Goal: Contribute content

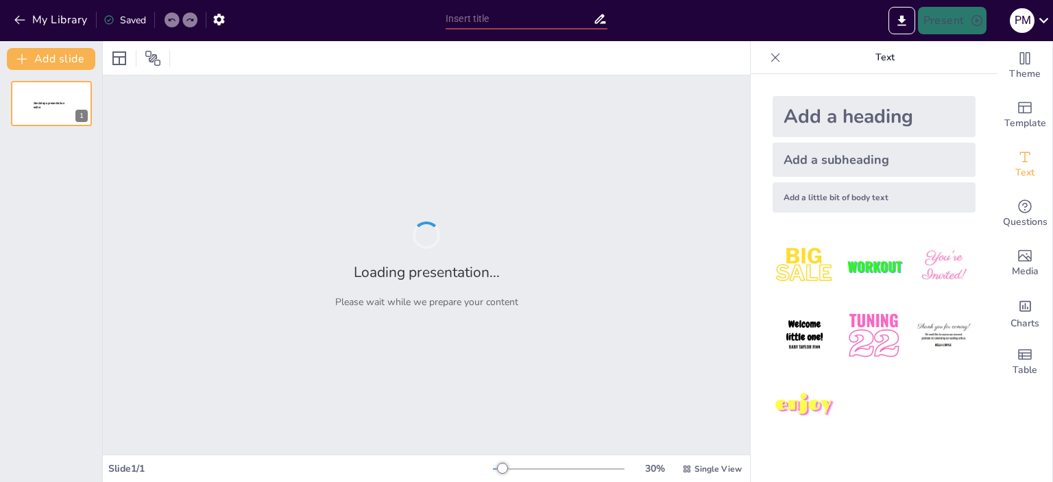
type input "Šta su legure? Osnove za početnike"
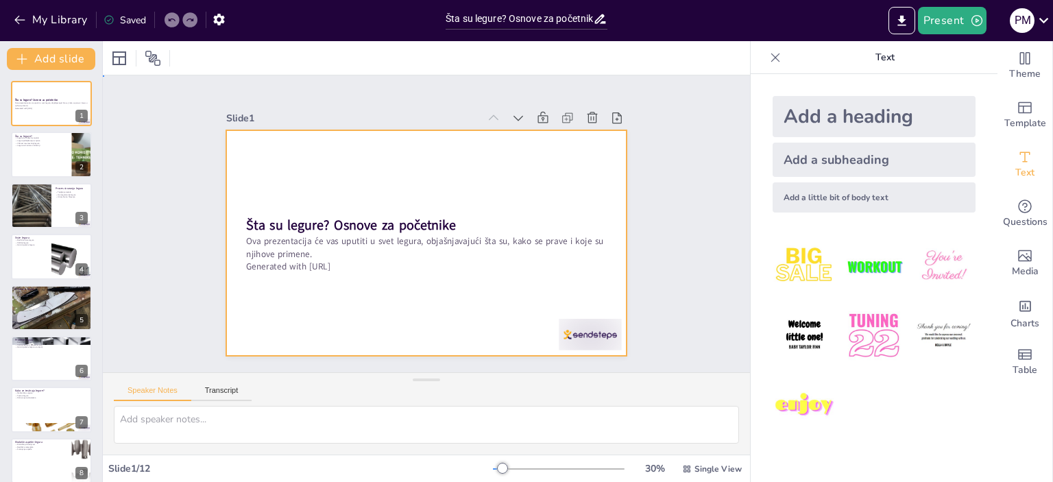
click at [453, 270] on div at bounding box center [426, 242] width 401 height 225
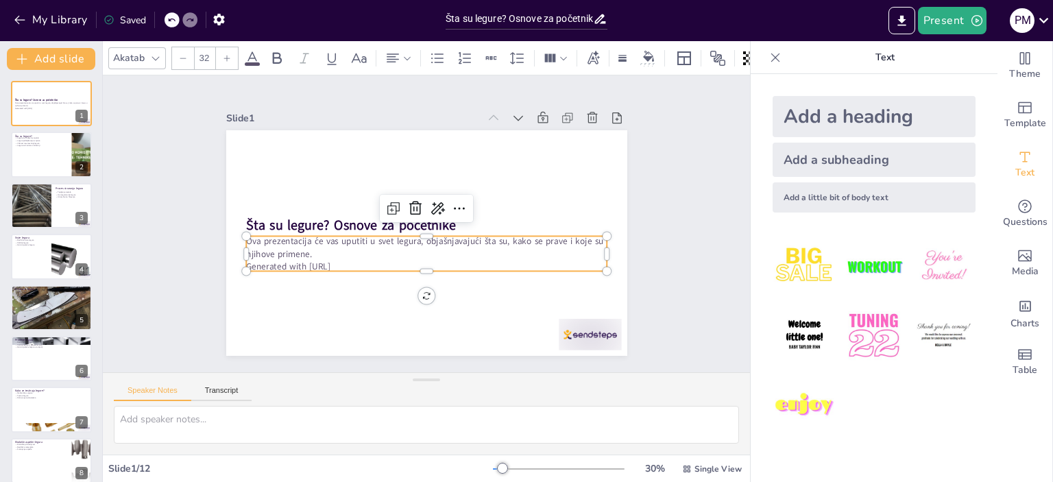
click at [374, 253] on p "Ova prezentacija će vas uputiti u svet legura, objašnjavajući šta su, kako se p…" at bounding box center [423, 247] width 361 height 62
click at [370, 260] on p "Generated with [URL]" at bounding box center [426, 266] width 360 height 12
click at [341, 262] on p "Generated with [URL]" at bounding box center [426, 266] width 360 height 12
click at [573, 334] on div at bounding box center [590, 335] width 62 height 32
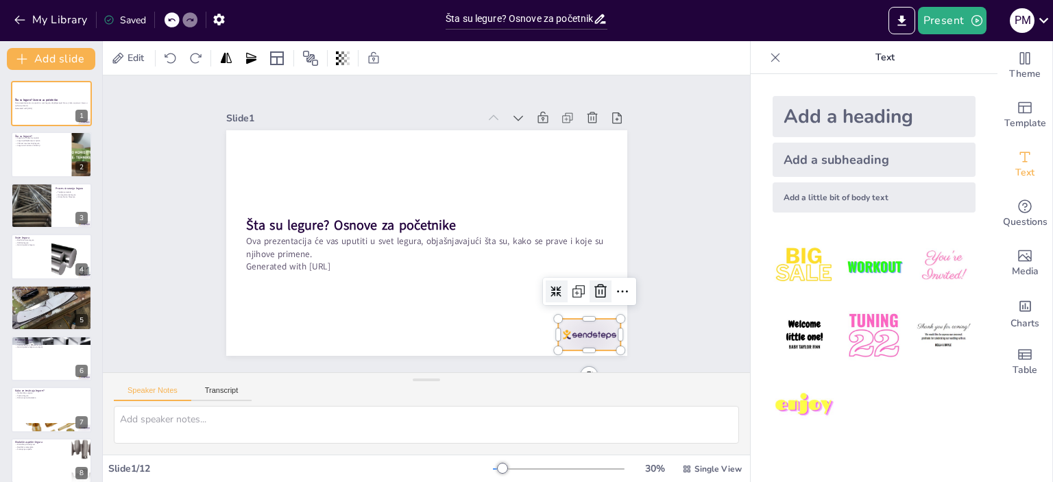
click at [594, 284] on icon at bounding box center [600, 291] width 12 height 14
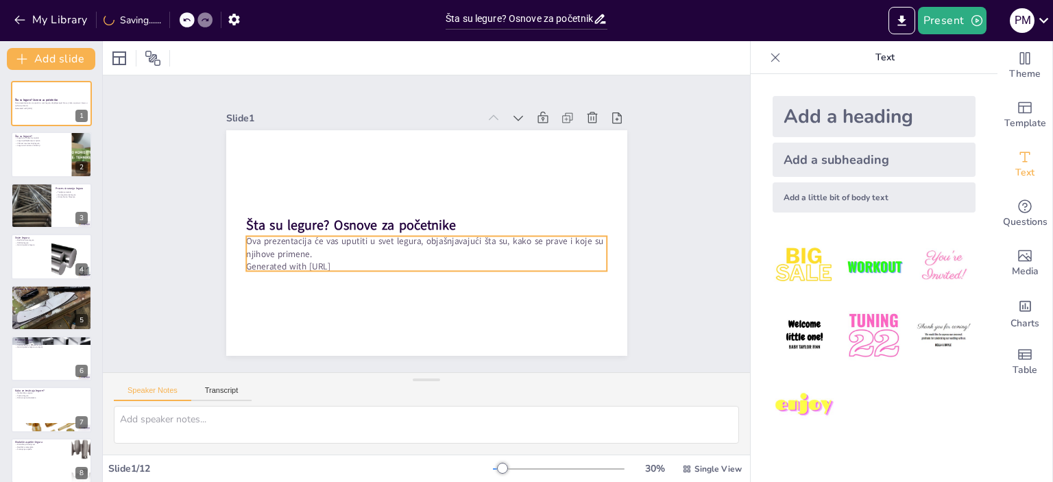
click at [345, 260] on p "Generated with [URL]" at bounding box center [426, 266] width 360 height 12
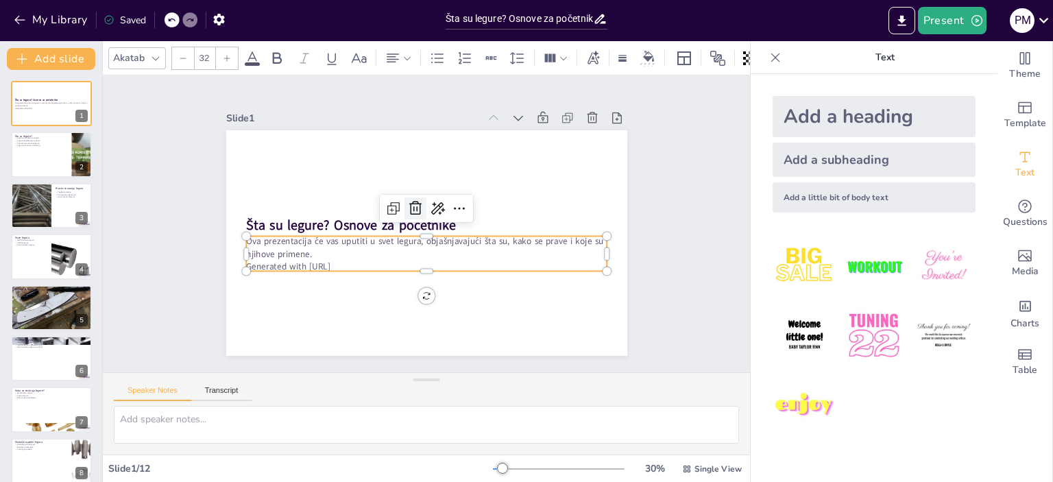
click at [410, 201] on icon at bounding box center [415, 208] width 12 height 14
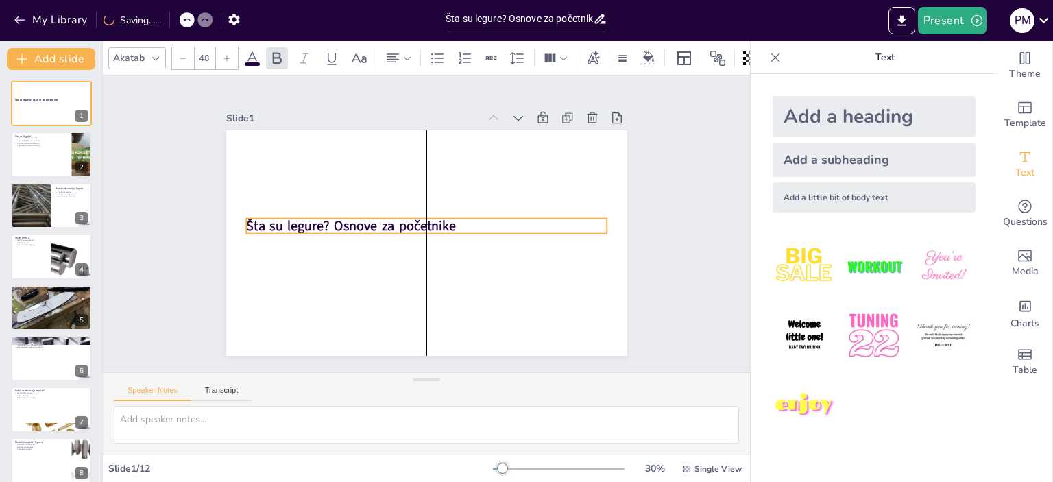
click at [442, 219] on strong "Šta su legure? Osnove za početnike" at bounding box center [351, 226] width 210 height 19
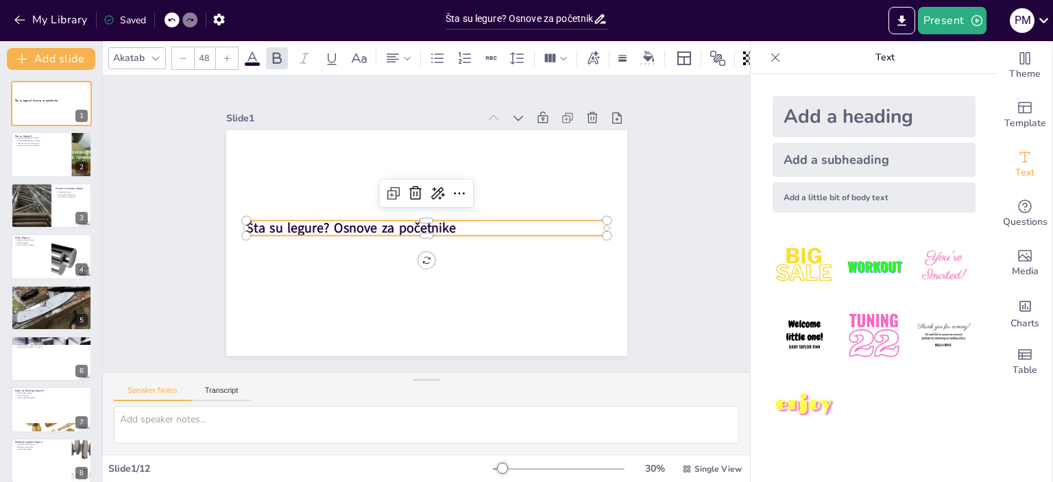
click at [443, 219] on strong "Šta su legure? Osnove za početnike" at bounding box center [351, 228] width 210 height 19
click at [441, 223] on strong "Šta su legure? Osnove za početnike" at bounding box center [351, 228] width 210 height 19
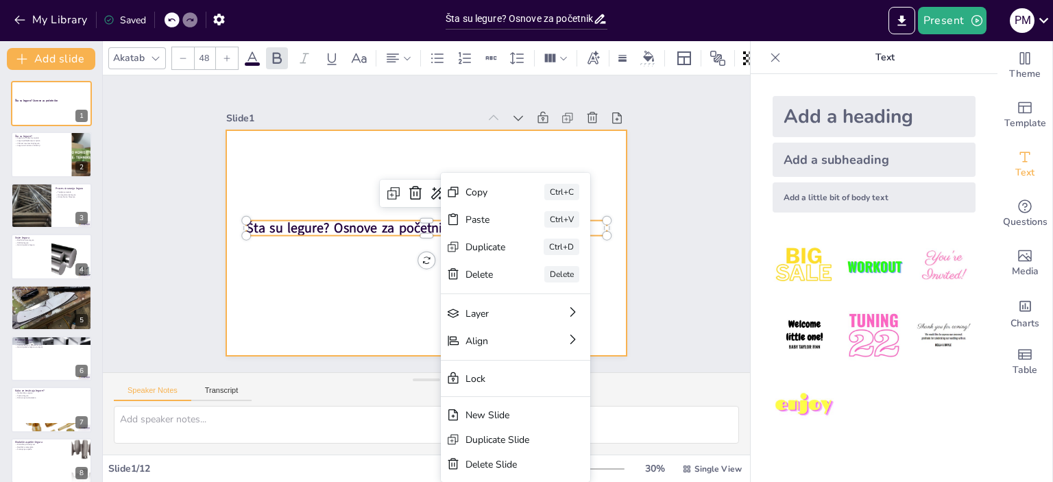
click at [408, 280] on div at bounding box center [420, 242] width 451 height 339
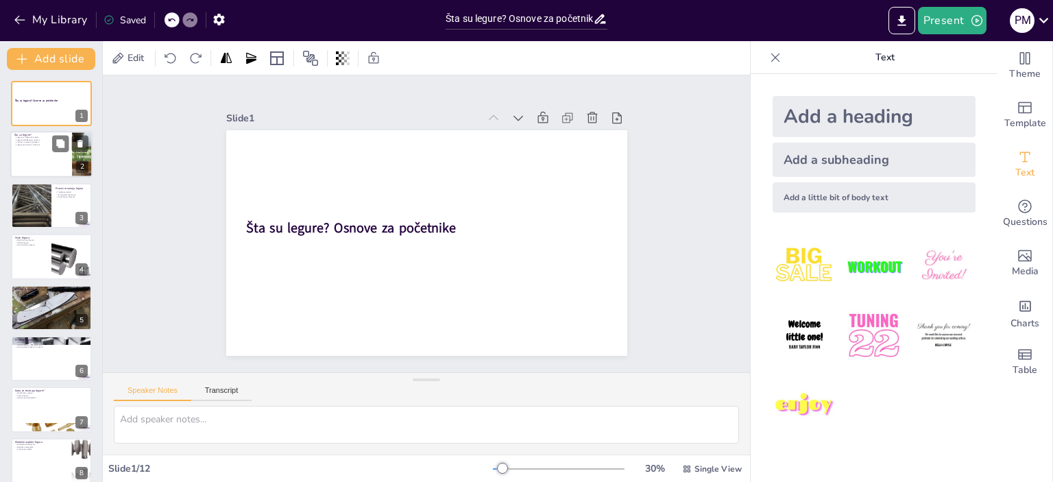
click at [47, 137] on p "Legure su mešavine metala" at bounding box center [40, 137] width 53 height 3
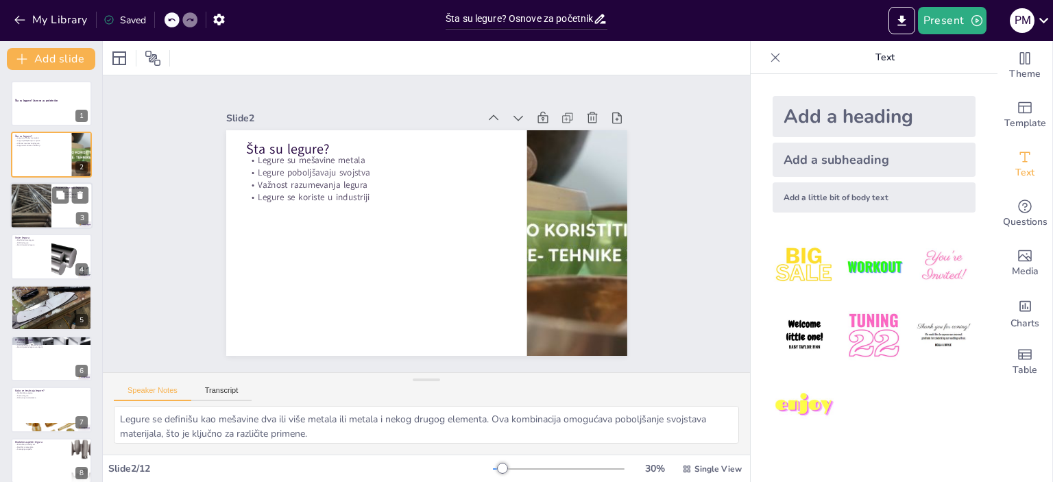
click at [56, 213] on div at bounding box center [51, 205] width 82 height 47
type textarea "Topljenje osnovnih [PERSON_NAME] prvi korak u procesu stvaranja legura. Ovaj pr…"
